Goal: Information Seeking & Learning: Learn about a topic

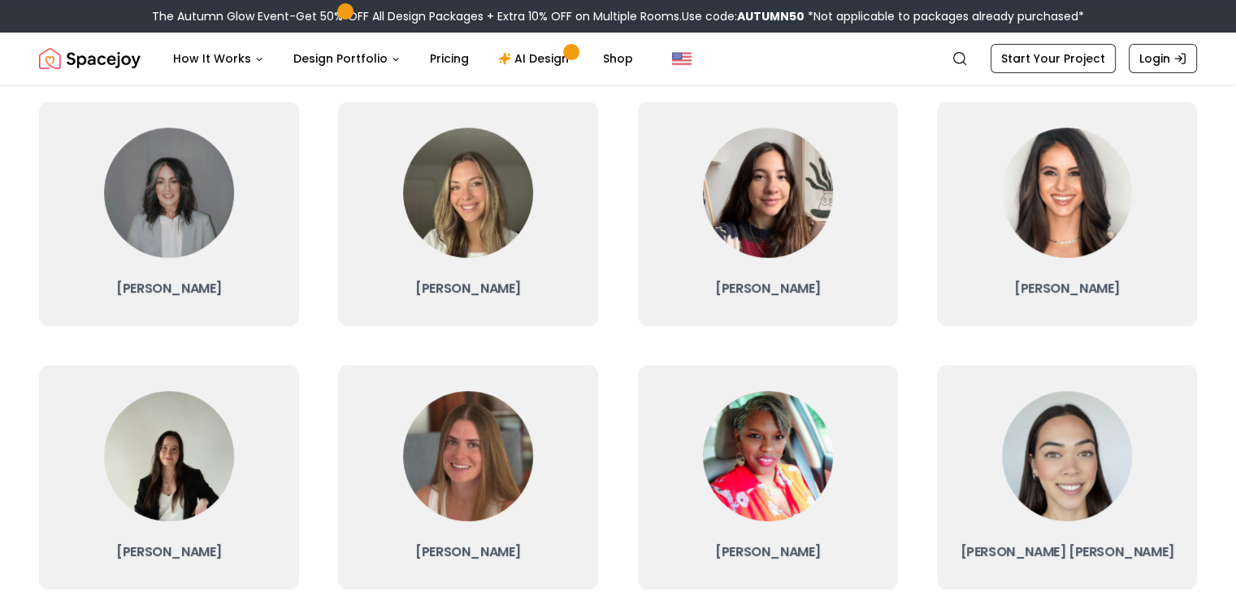
scroll to position [487, 0]
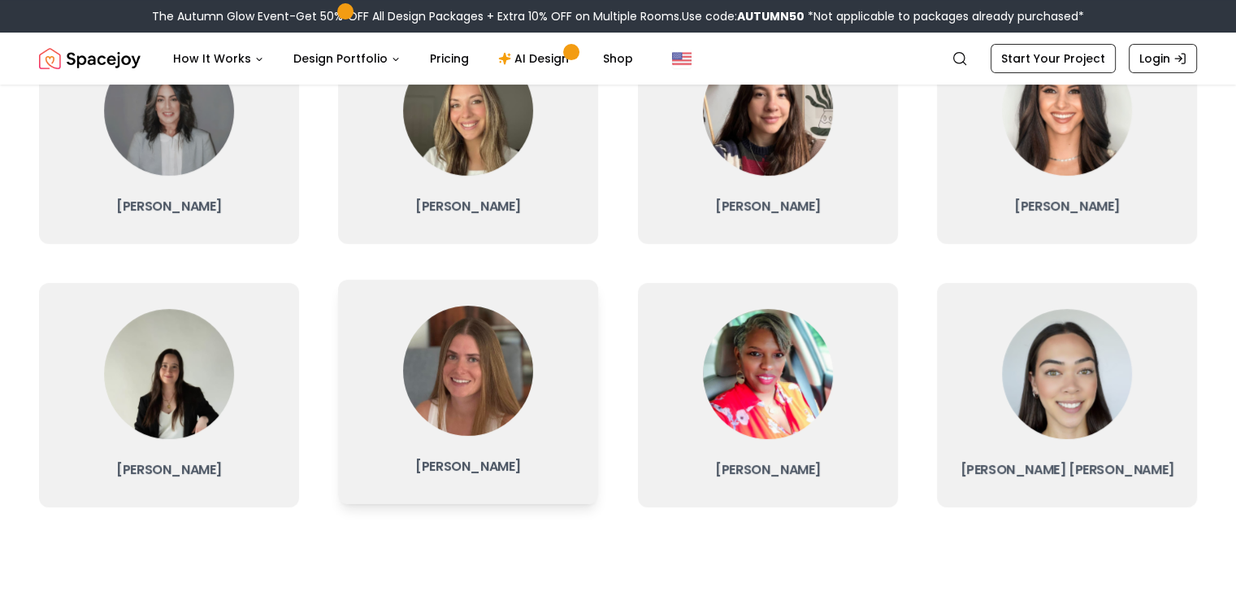
click at [457, 407] on img at bounding box center [468, 370] width 130 height 130
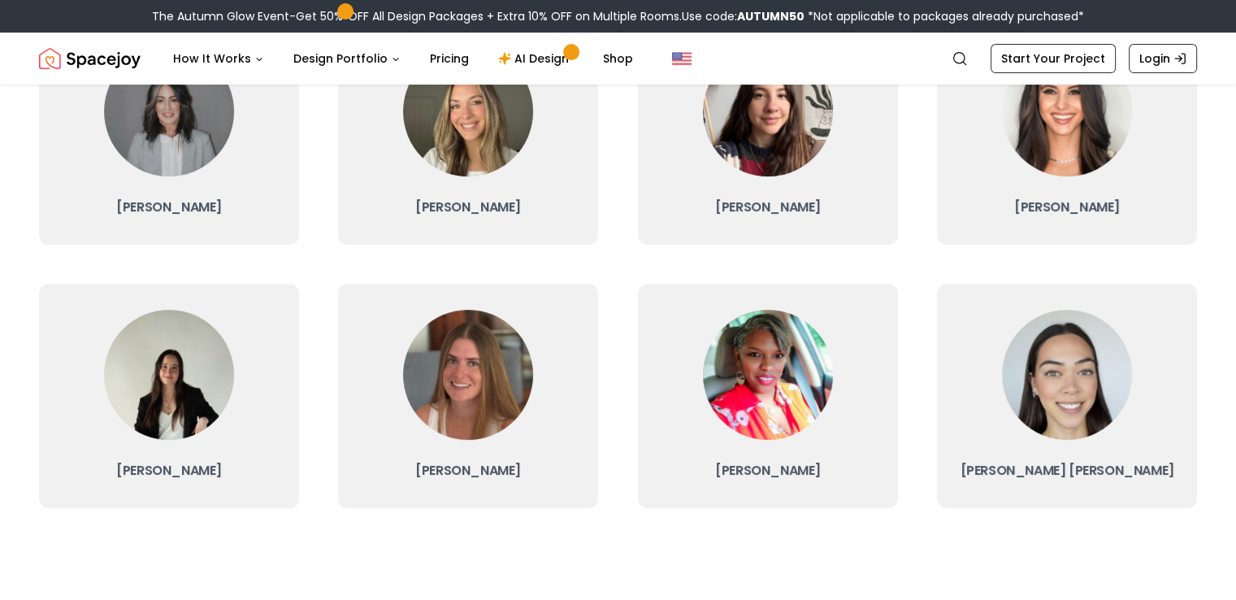
scroll to position [487, 0]
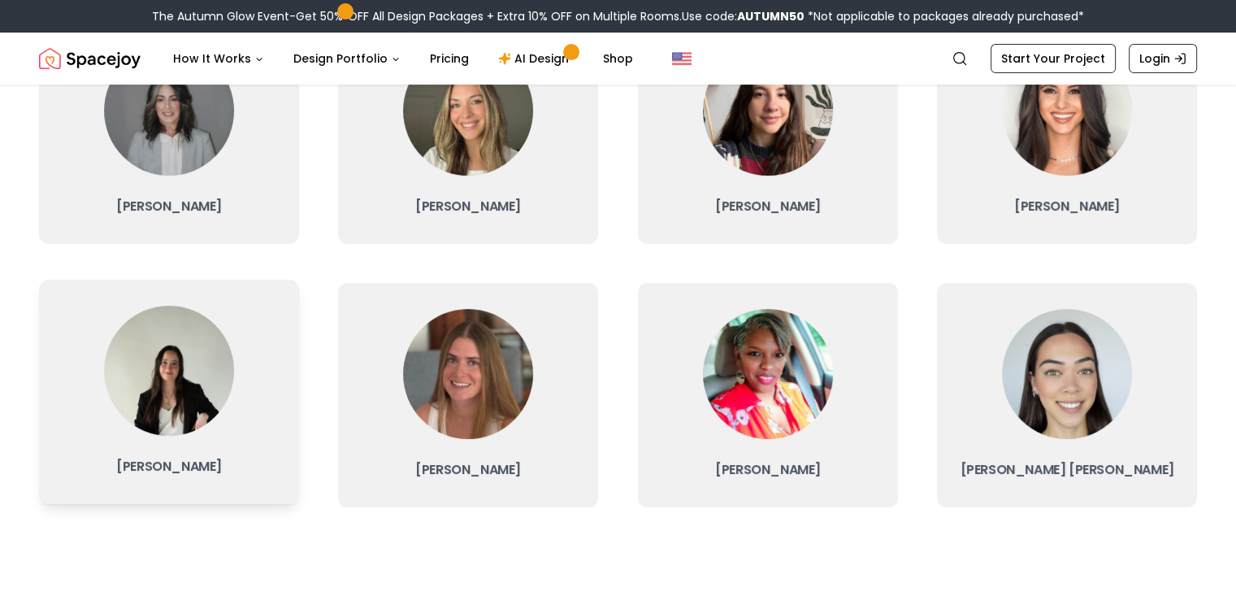
click at [187, 388] on img at bounding box center [169, 370] width 130 height 130
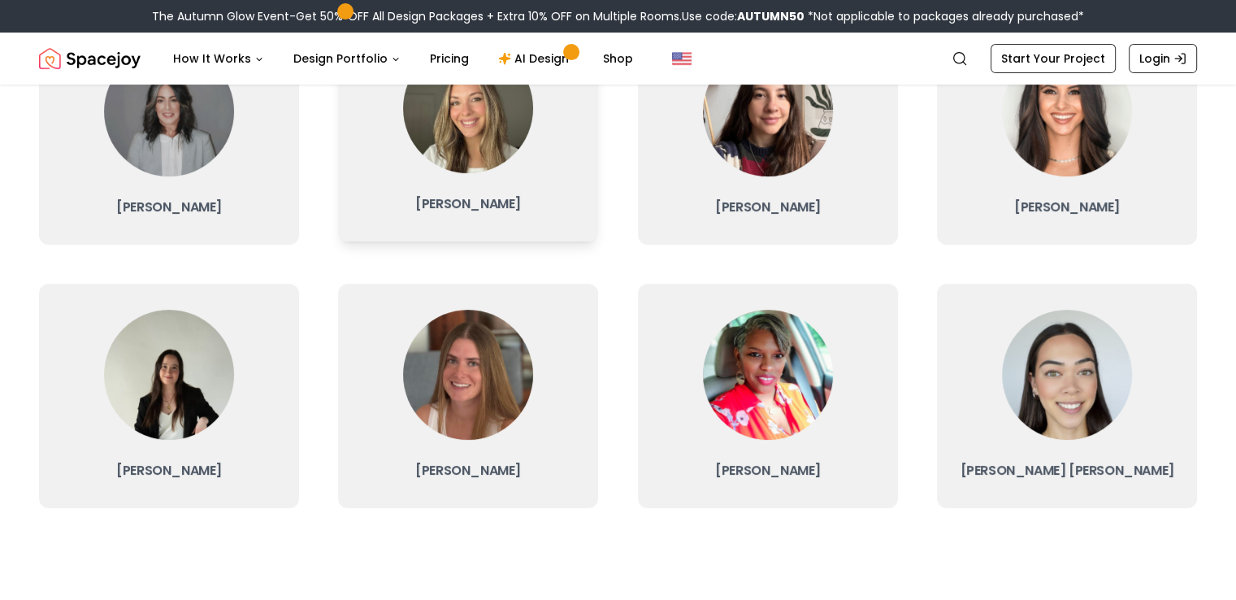
scroll to position [487, 0]
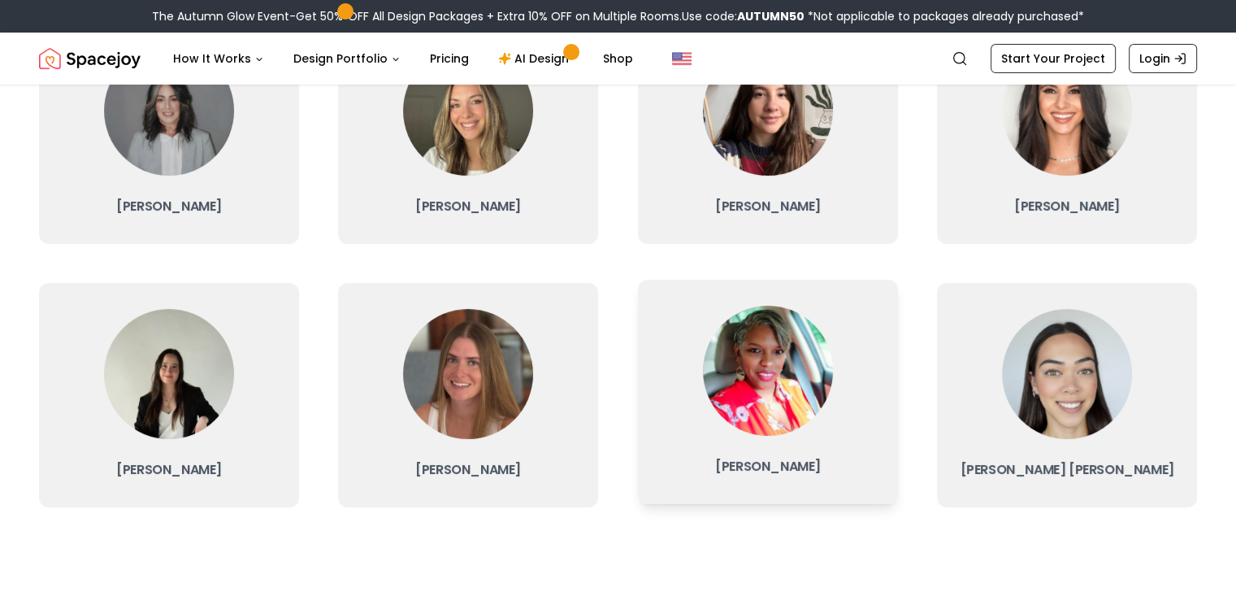
click at [782, 373] on img at bounding box center [768, 370] width 130 height 130
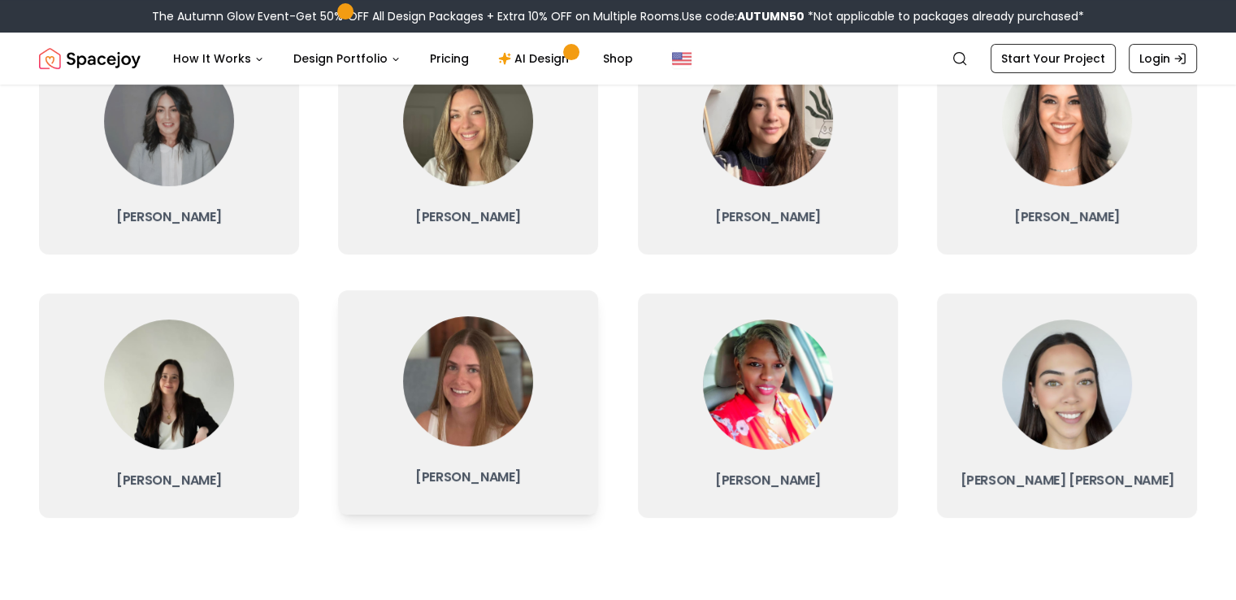
scroll to position [487, 0]
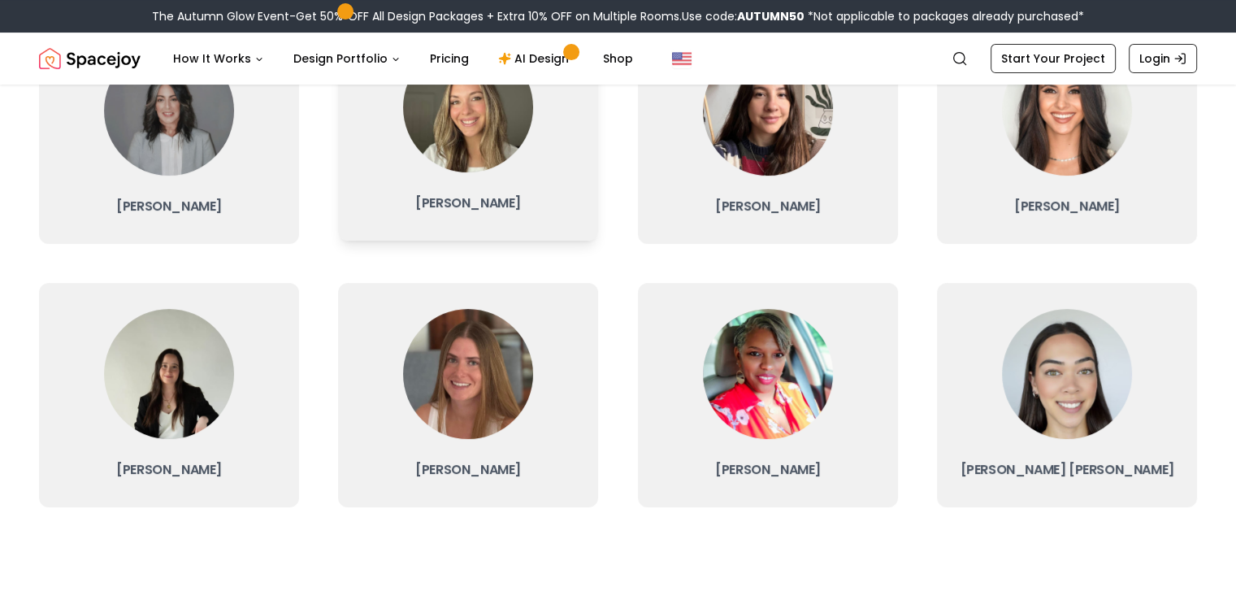
click at [467, 121] on img at bounding box center [468, 107] width 130 height 130
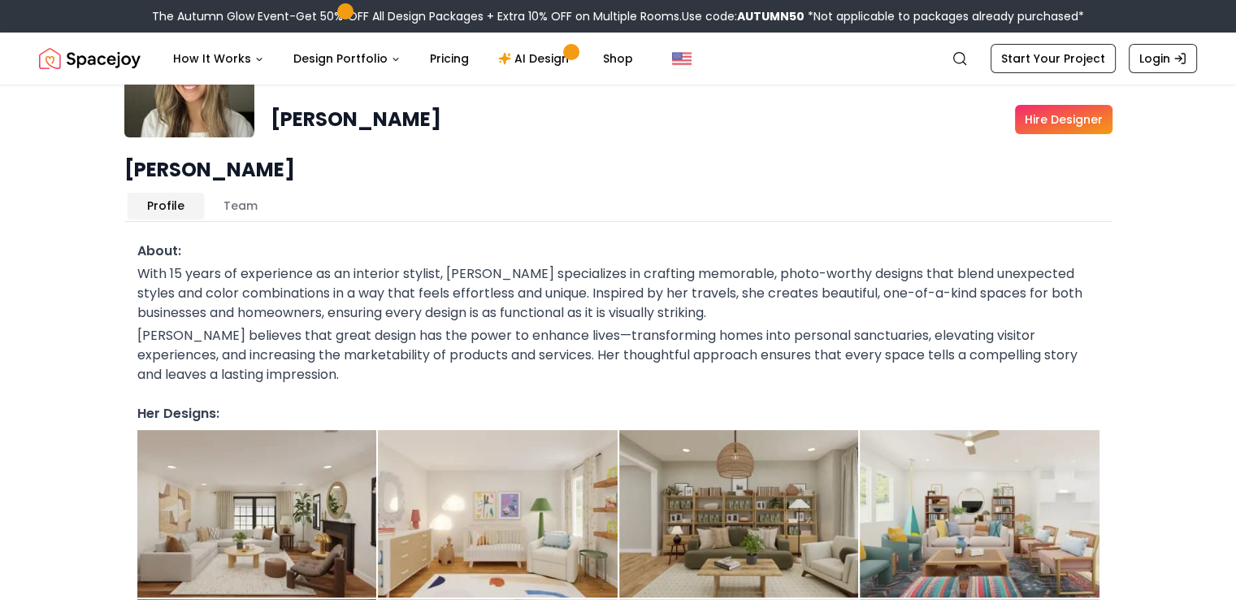
scroll to position [162, 0]
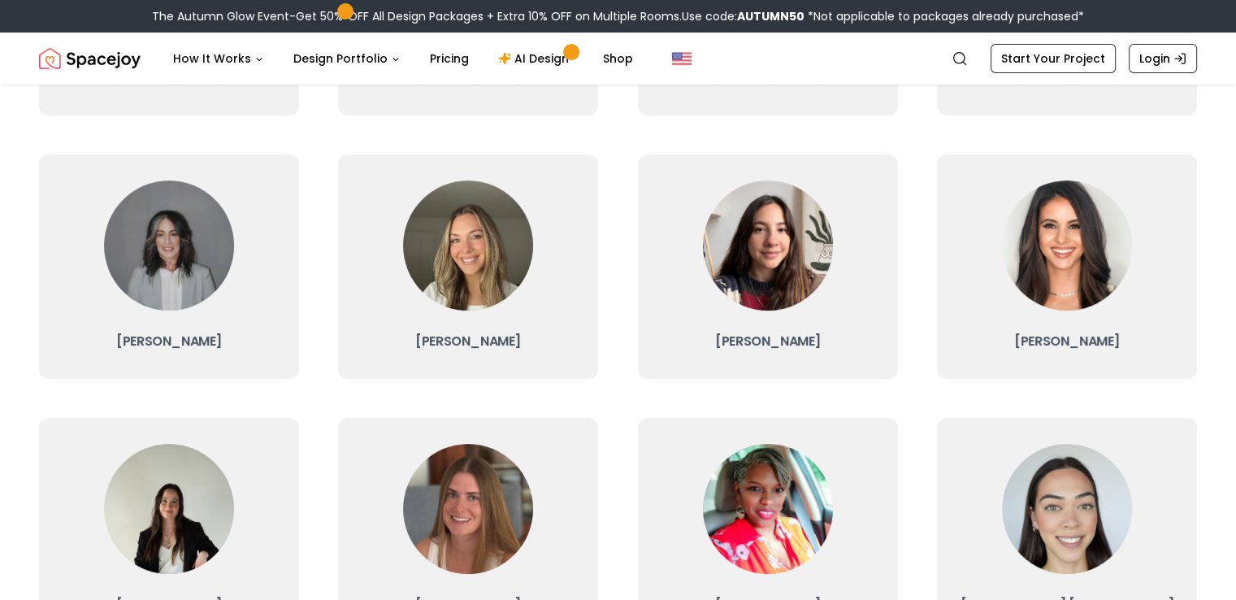
scroll to position [325, 0]
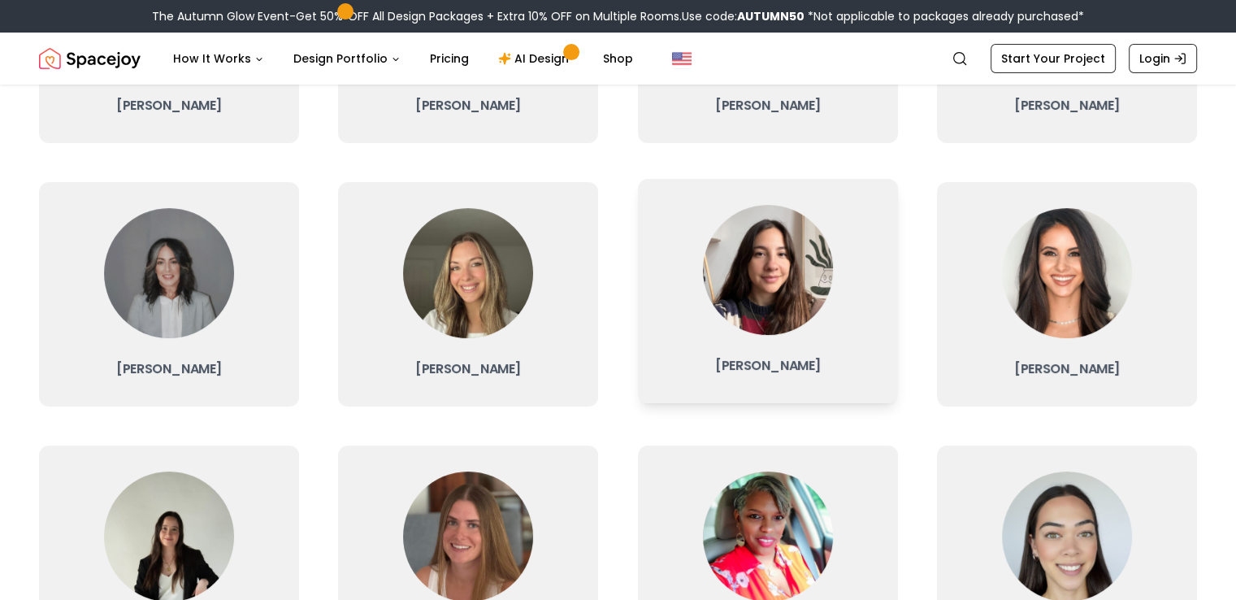
click at [783, 287] on img at bounding box center [768, 270] width 130 height 130
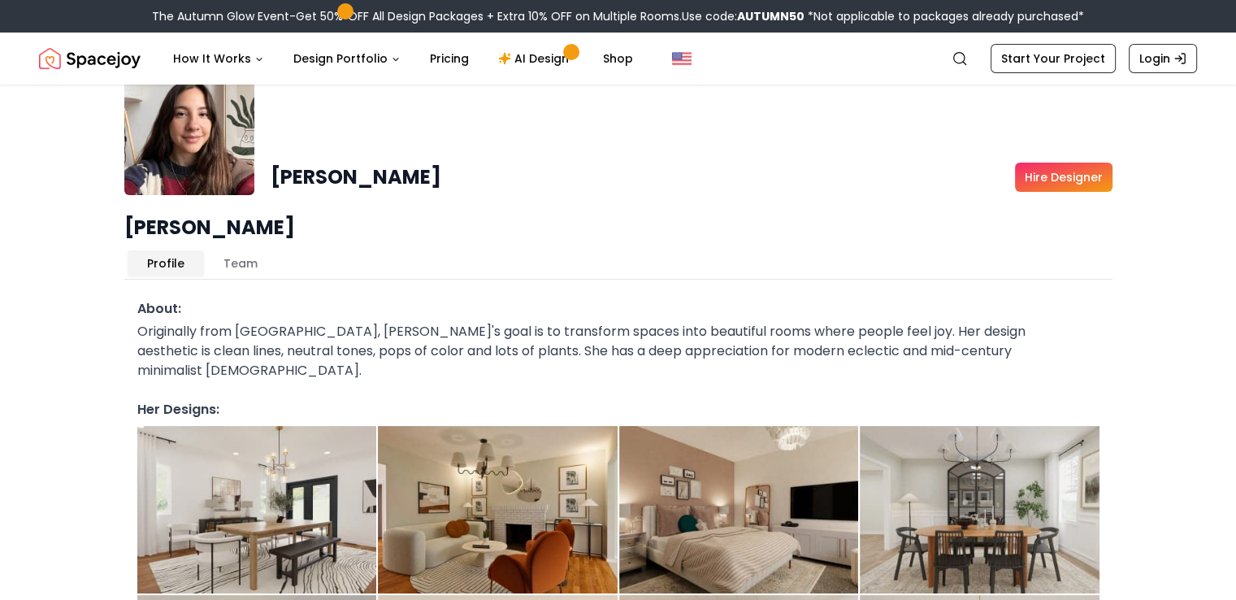
scroll to position [81, 0]
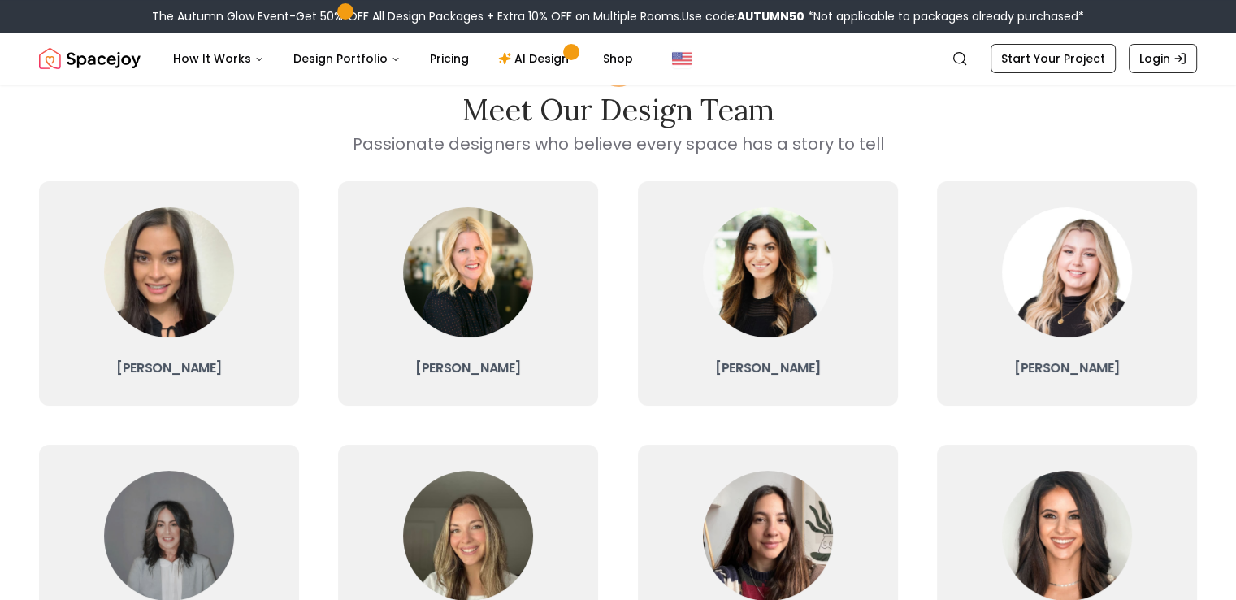
scroll to position [162, 0]
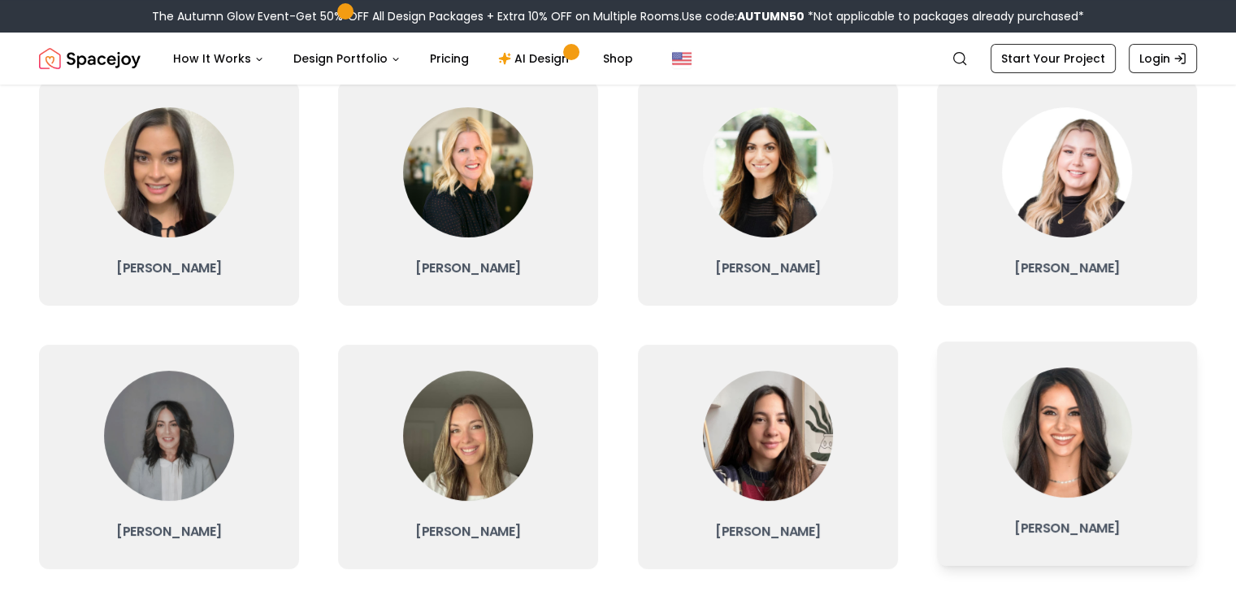
click at [1120, 423] on img at bounding box center [1067, 432] width 130 height 130
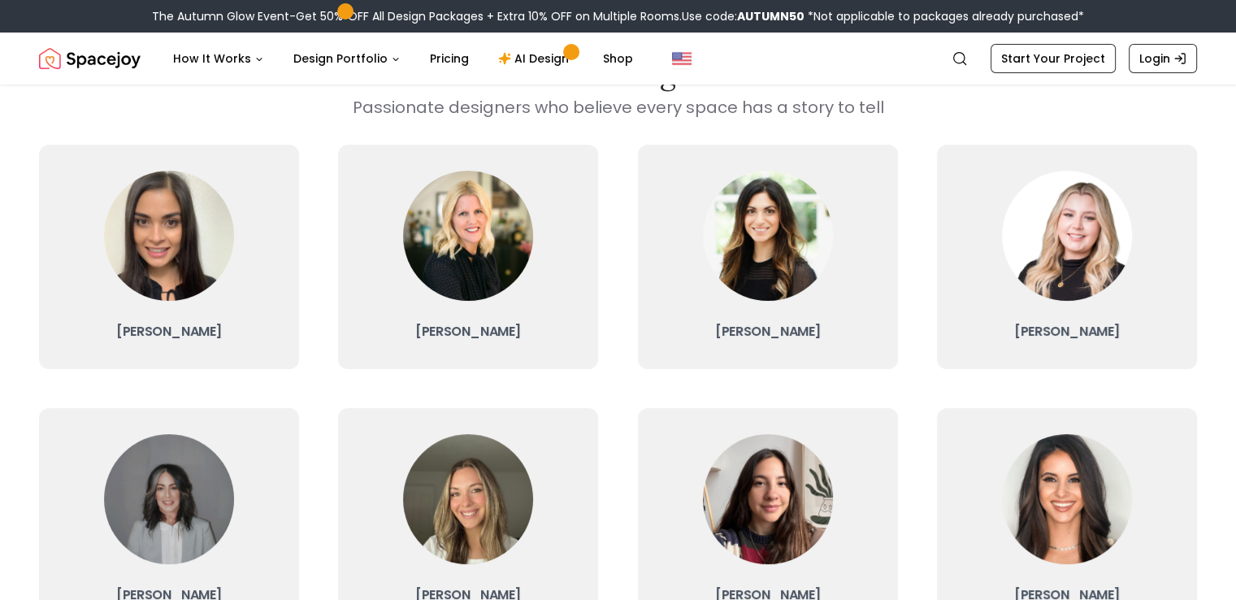
scroll to position [81, 0]
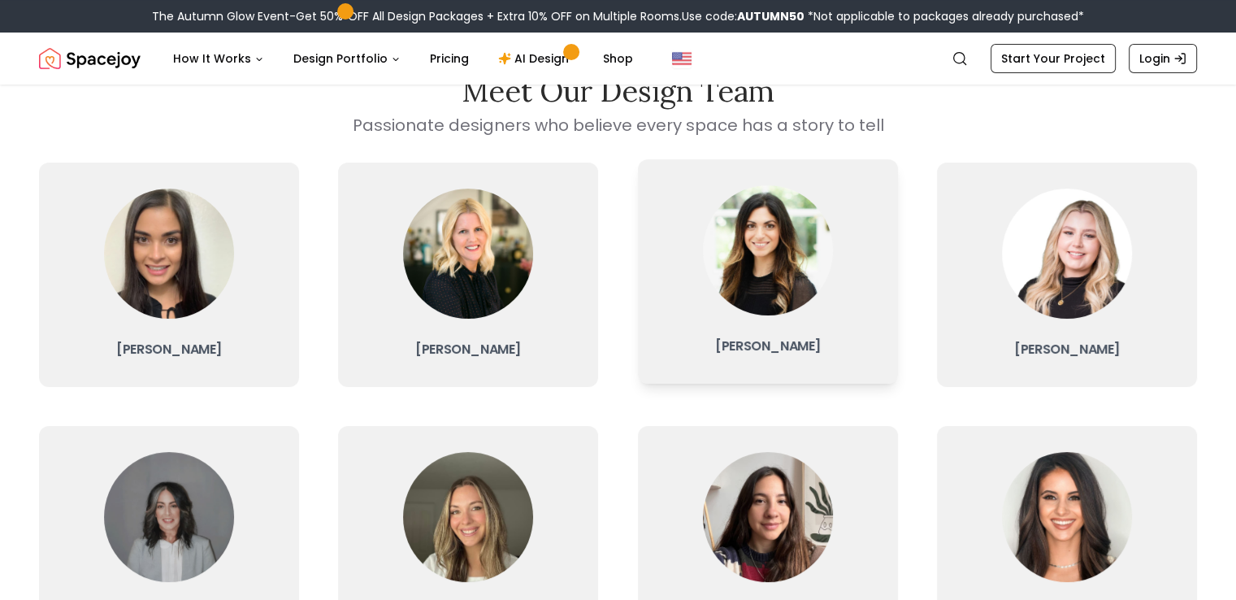
click at [757, 255] on img at bounding box center [768, 250] width 130 height 130
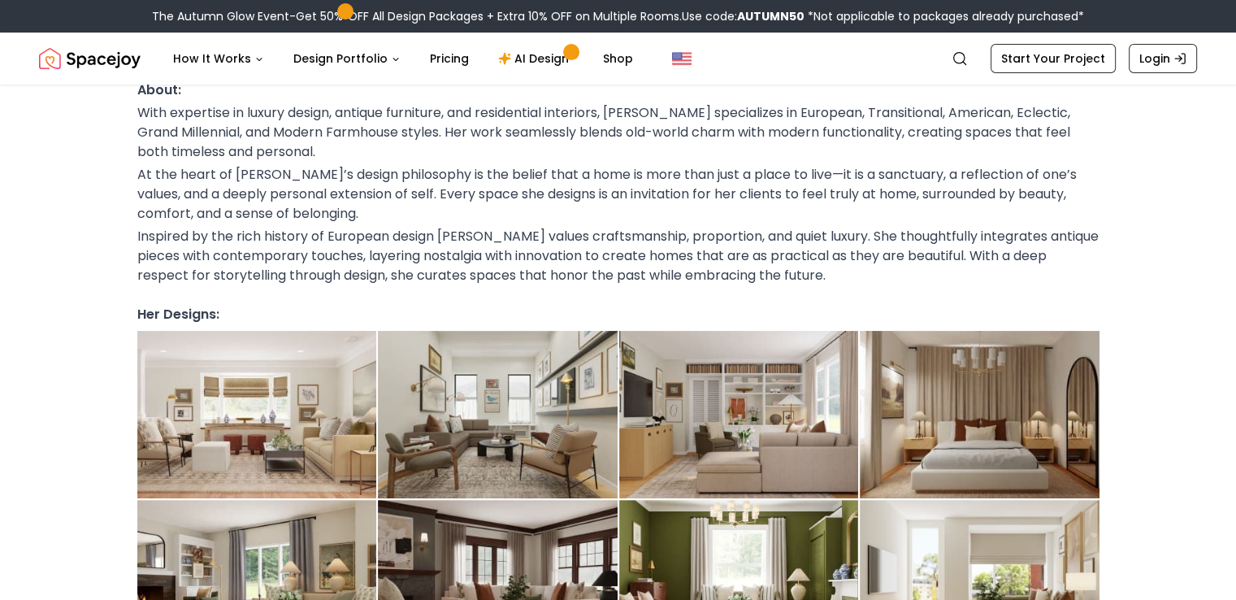
scroll to position [325, 0]
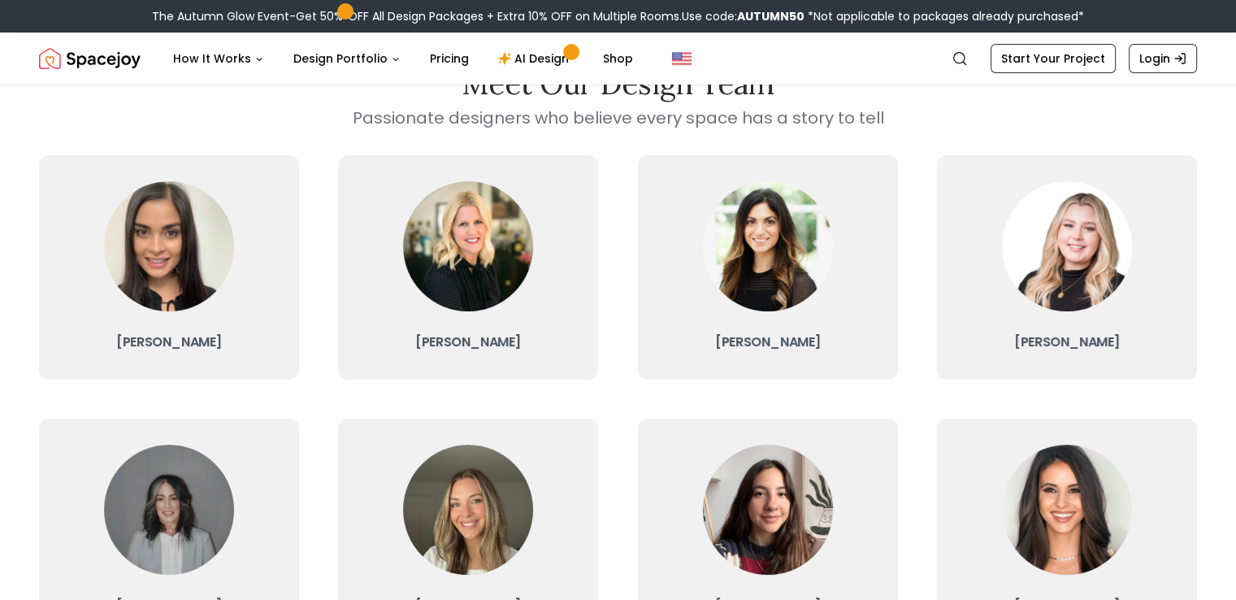
scroll to position [81, 0]
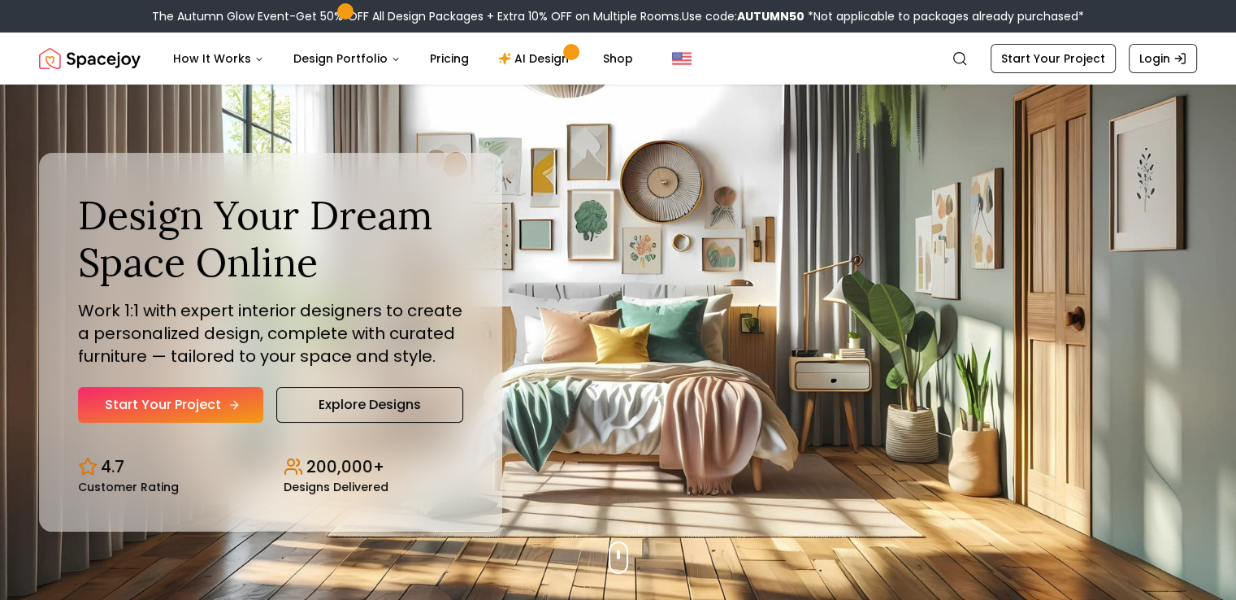
click at [179, 404] on link "Start Your Project" at bounding box center [170, 405] width 185 height 36
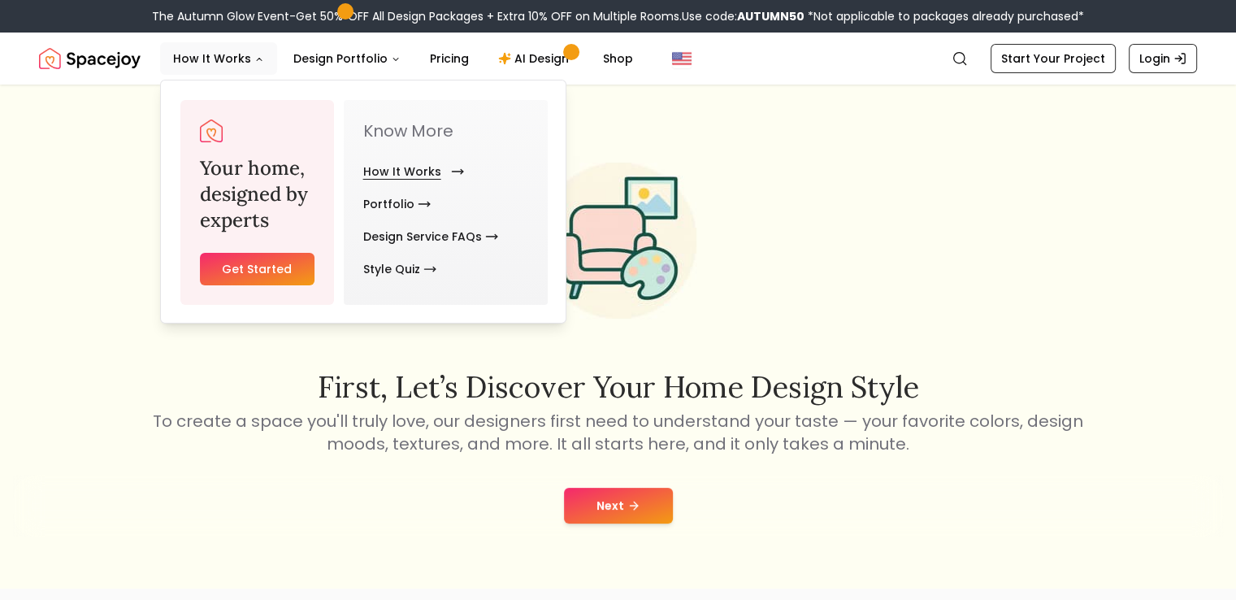
click at [395, 177] on link "How It Works" at bounding box center [410, 171] width 94 height 32
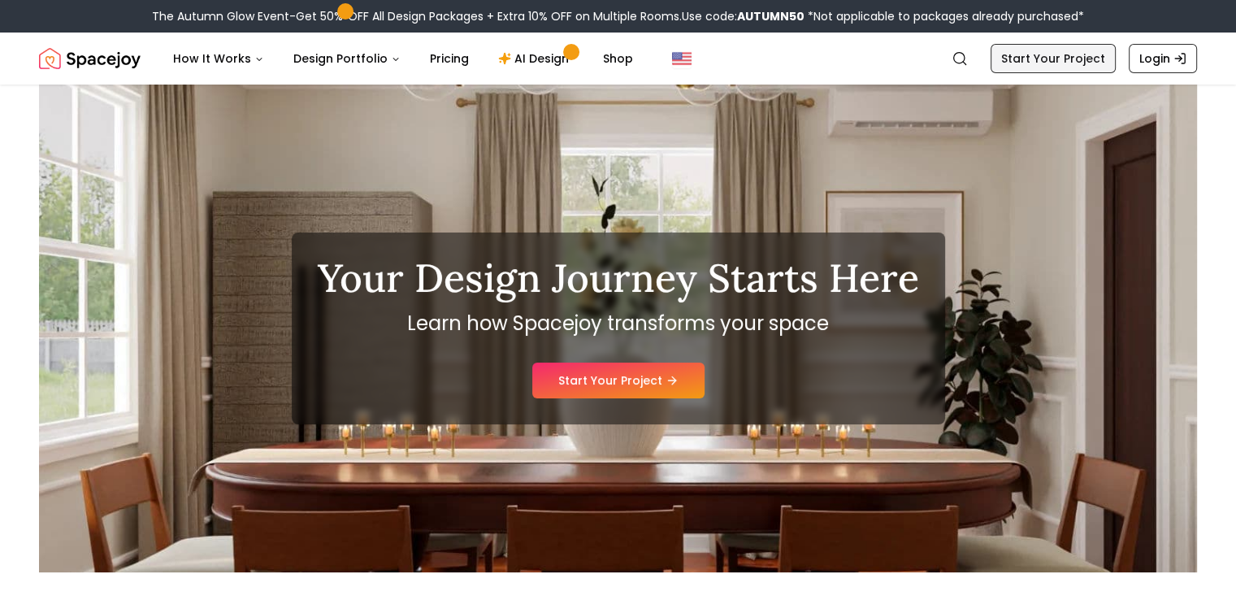
click at [1040, 63] on link "Start Your Project" at bounding box center [1052, 58] width 125 height 29
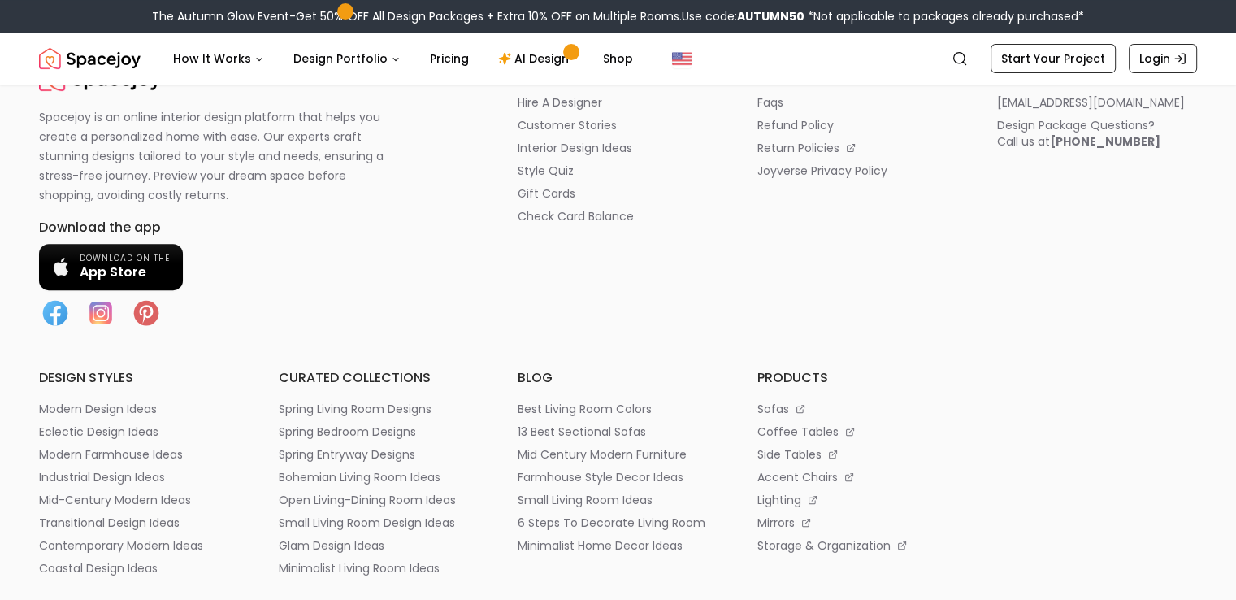
scroll to position [569, 0]
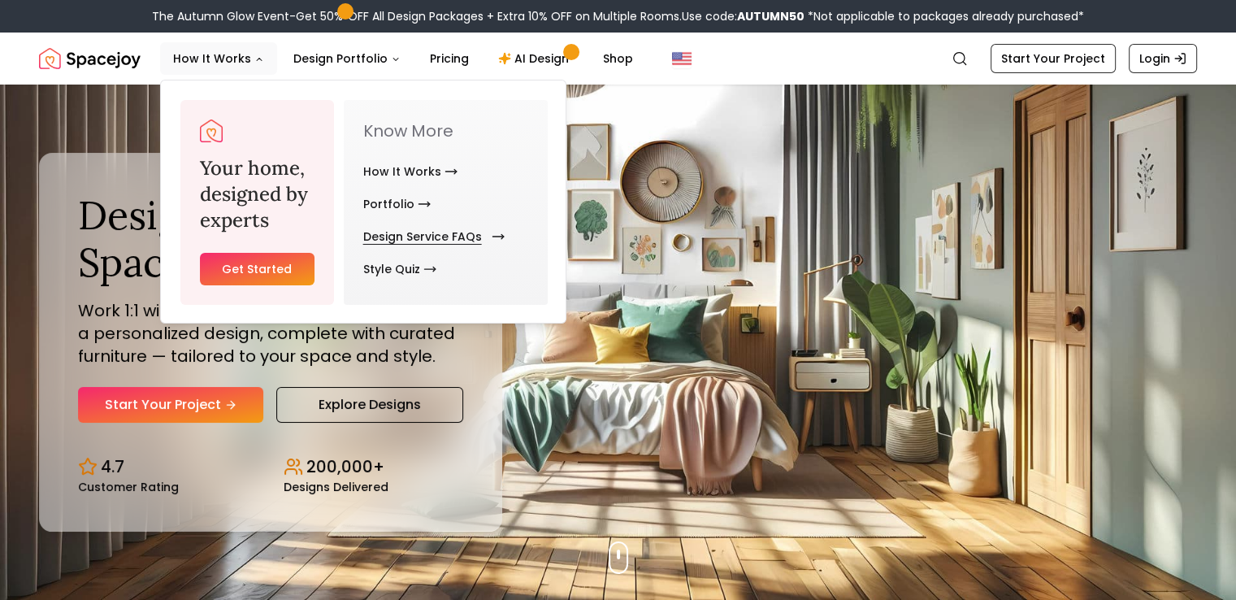
click at [383, 232] on link "Design Service FAQs" at bounding box center [430, 236] width 135 height 32
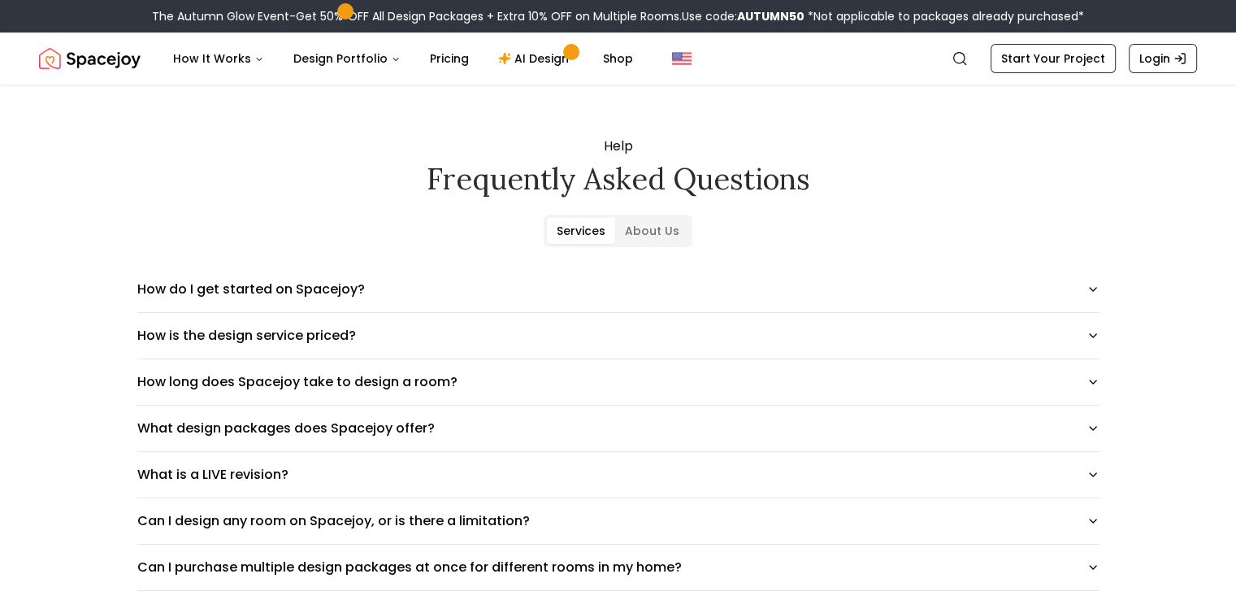
click at [330, 342] on button "How is the design service priced?" at bounding box center [618, 335] width 962 height 45
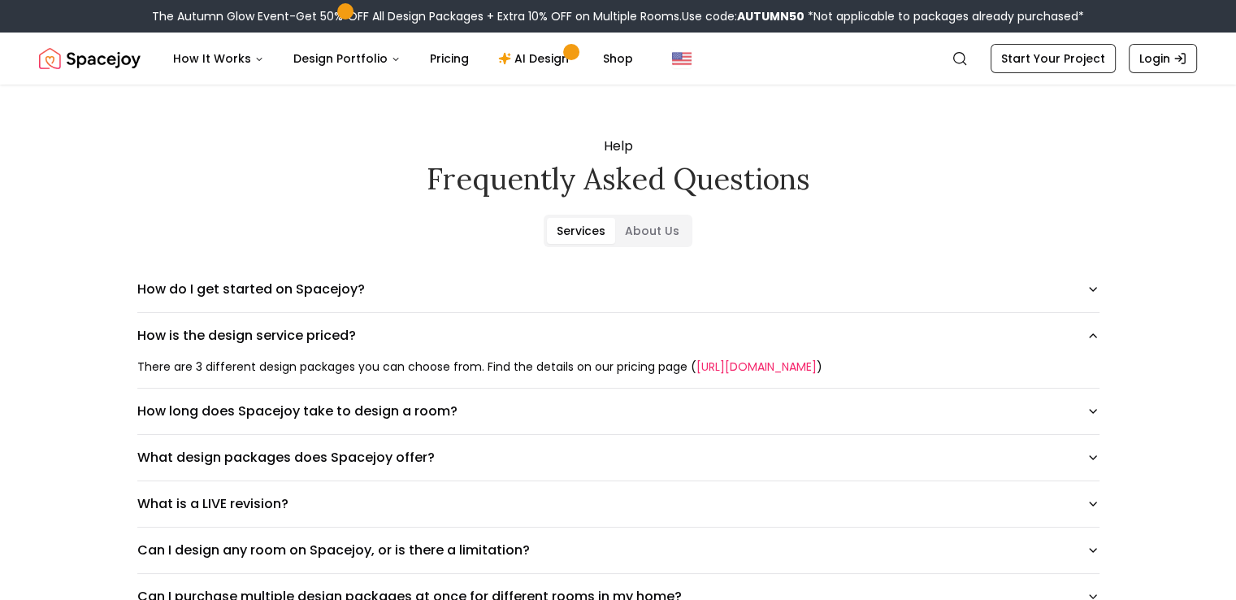
click at [715, 366] on link "https://www.spacejoy.com/pricing" at bounding box center [756, 366] width 120 height 16
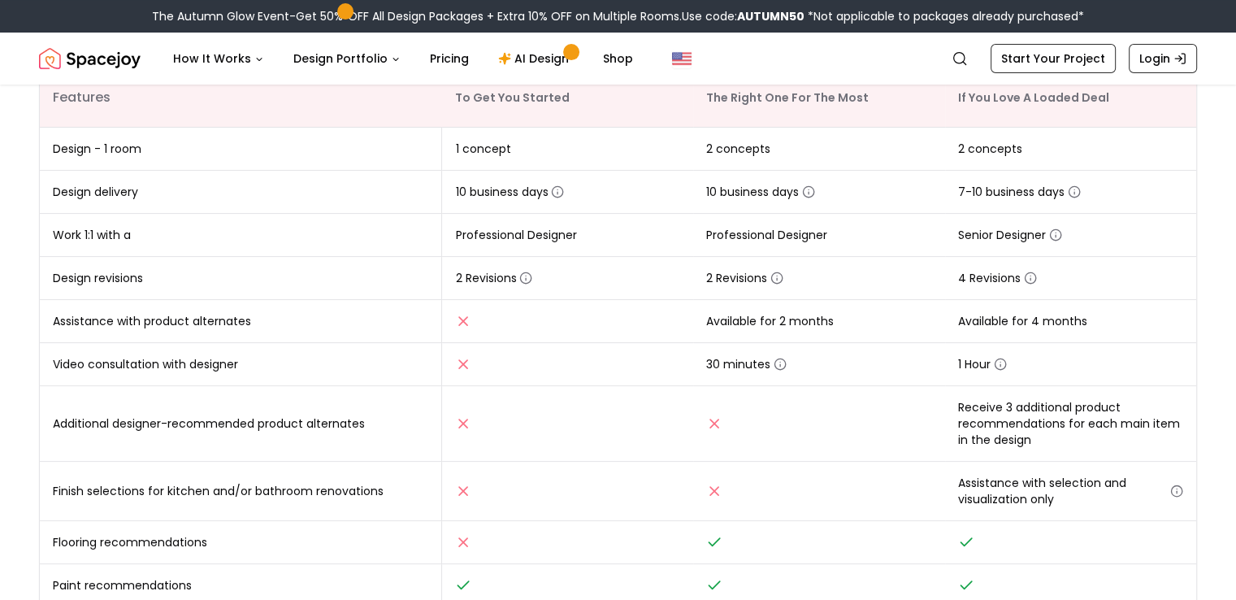
scroll to position [244, 0]
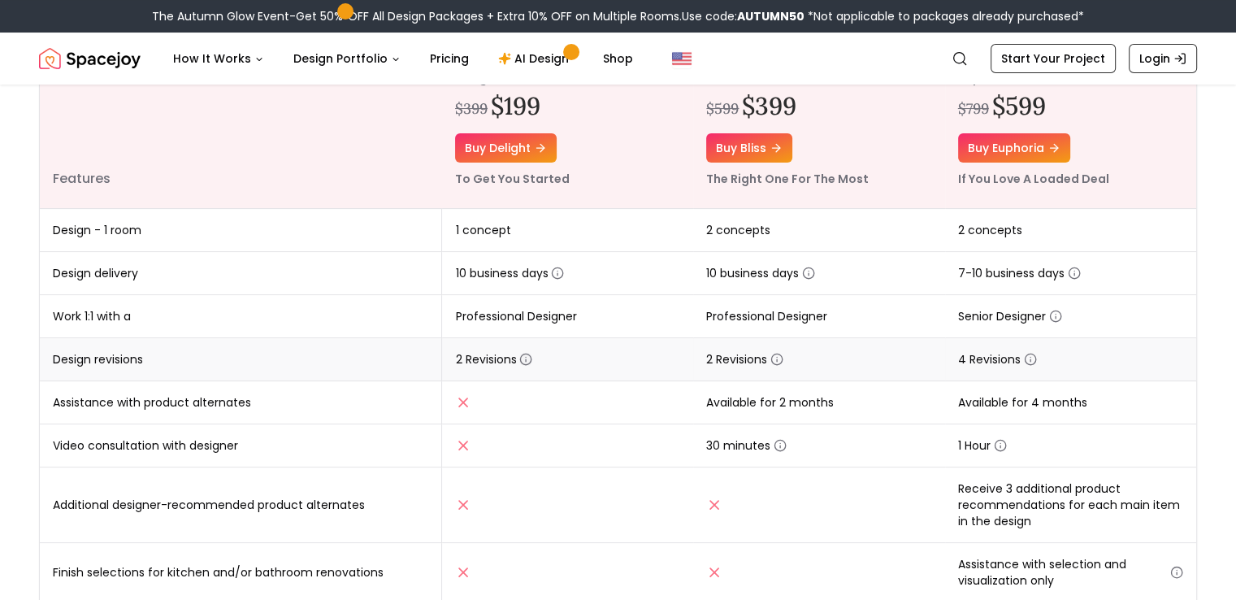
click at [530, 357] on icon "button" at bounding box center [525, 359] width 13 height 13
click at [556, 272] on icon "button" at bounding box center [557, 272] width 13 height 13
click at [13, 271] on div "Online interior design, made easy. Interior Design Packages That Fit Your Style…" at bounding box center [618, 372] width 1236 height 1063
